Goal: Obtain resource: Download file/media

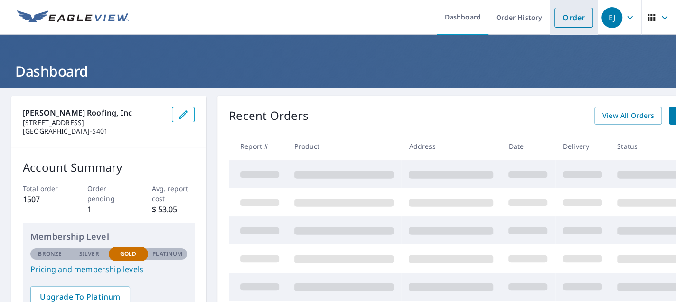
click at [574, 14] on link "Order" at bounding box center [574, 18] width 38 height 20
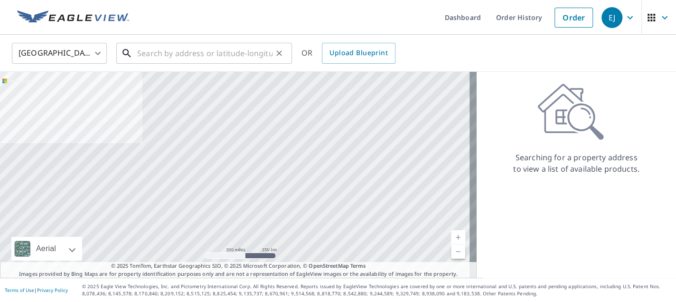
click at [148, 53] on input "text" at bounding box center [204, 53] width 135 height 27
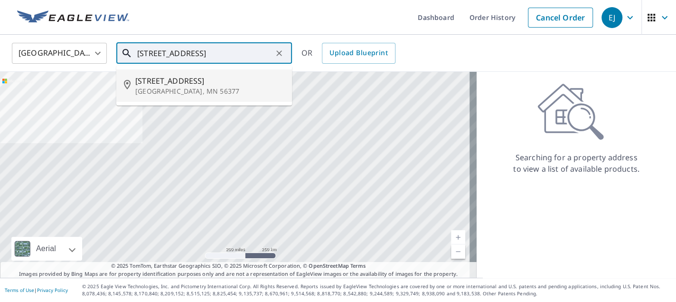
click at [144, 88] on p "[GEOGRAPHIC_DATA], MN 56377" at bounding box center [209, 91] width 149 height 10
type input "[STREET_ADDRESS]"
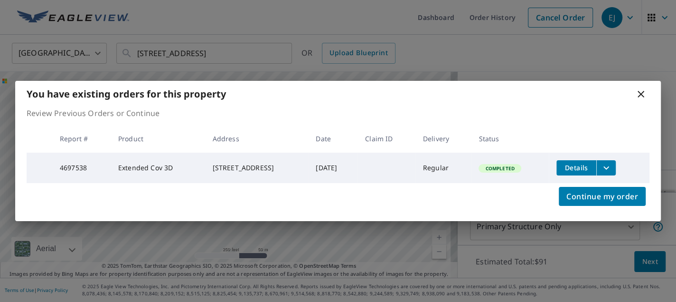
click at [300, 161] on td "[STREET_ADDRESS]" at bounding box center [257, 167] width 104 height 30
click at [585, 163] on span "Details" at bounding box center [576, 167] width 29 height 9
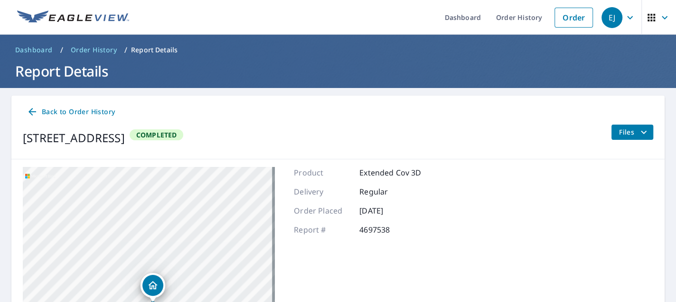
click at [172, 257] on div "[STREET_ADDRESS]" at bounding box center [149, 286] width 252 height 238
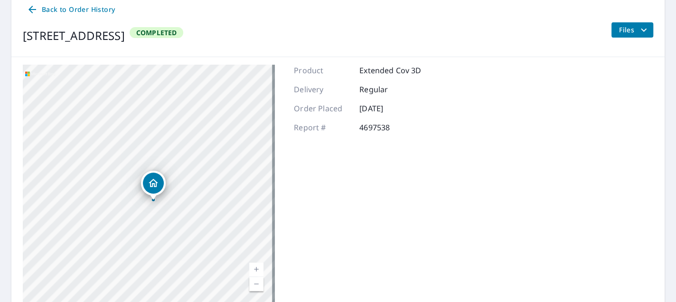
scroll to position [117, 0]
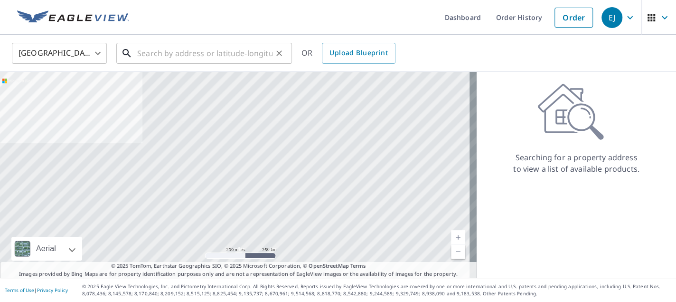
click at [224, 48] on input "text" at bounding box center [204, 53] width 135 height 27
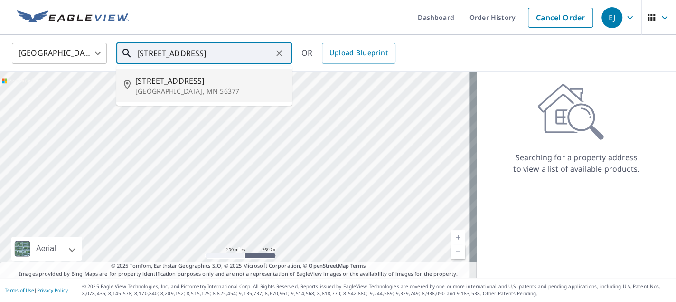
click at [225, 76] on span "[STREET_ADDRESS]" at bounding box center [209, 80] width 149 height 11
type input "[STREET_ADDRESS]"
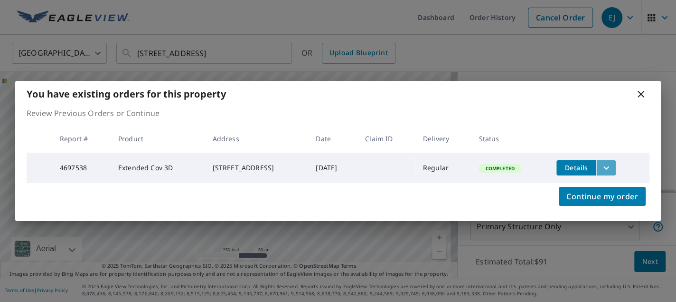
click at [610, 168] on icon "filesDropdownBtn-4697538" at bounding box center [606, 167] width 11 height 11
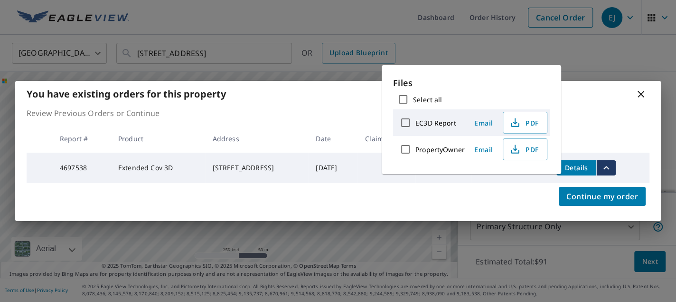
click at [402, 101] on input "Select all" at bounding box center [403, 99] width 20 height 20
checkbox input "true"
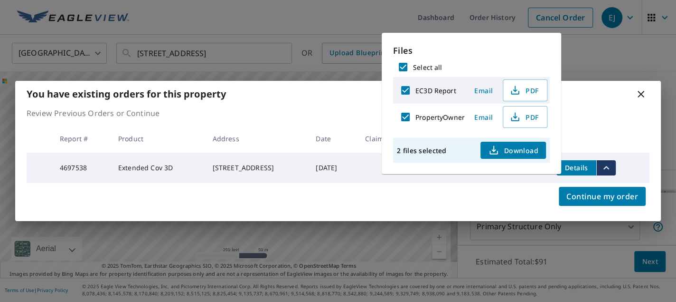
click at [504, 152] on span "Download" at bounding box center [513, 149] width 50 height 11
